Goal: Transaction & Acquisition: Book appointment/travel/reservation

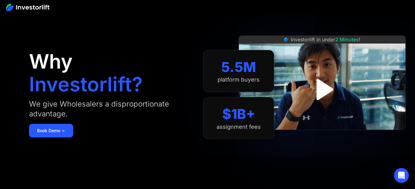
click at [319, 89] on img "open lightbox" at bounding box center [322, 90] width 38 height 38
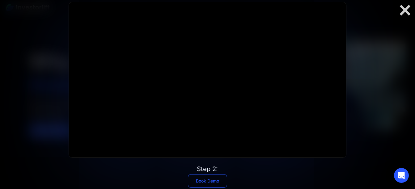
click at [204, 182] on link "Book Demo" at bounding box center [207, 181] width 39 height 14
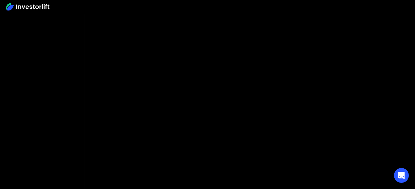
scroll to position [52, 0]
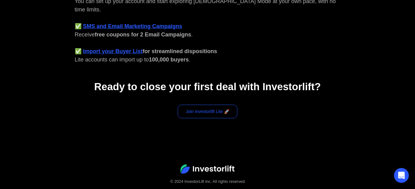
scroll to position [324, 0]
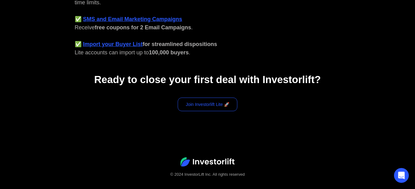
click at [203, 99] on link "Join Investorlift Lite 🚀" at bounding box center [208, 105] width 60 height 14
